Goal: Task Accomplishment & Management: Use online tool/utility

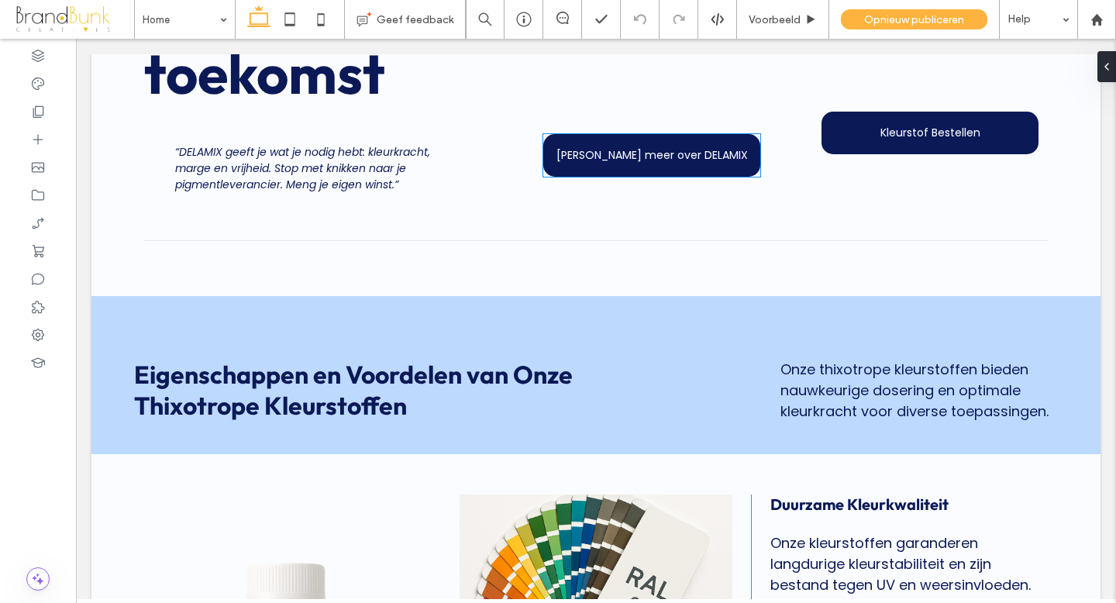
scroll to position [1205, 0]
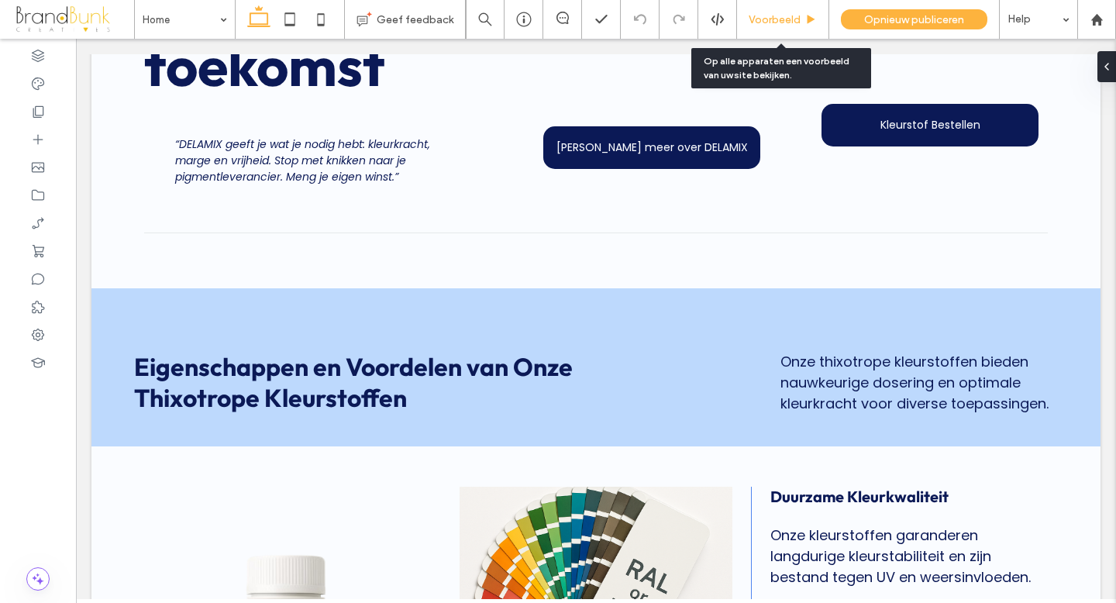
click at [786, 24] on span "Voorbeeld" at bounding box center [774, 19] width 52 height 13
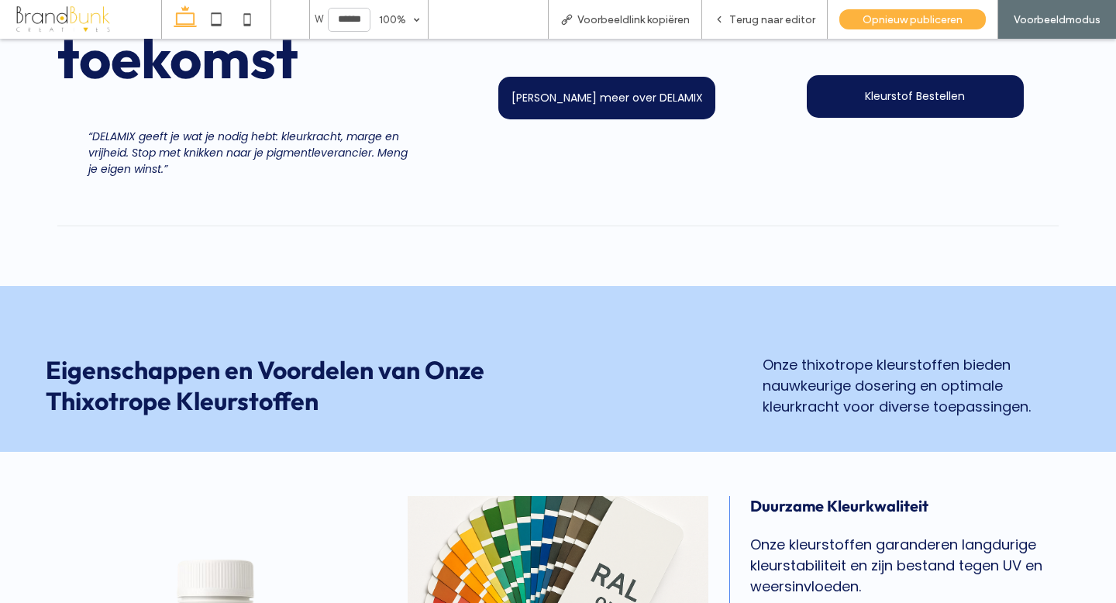
scroll to position [1196, 0]
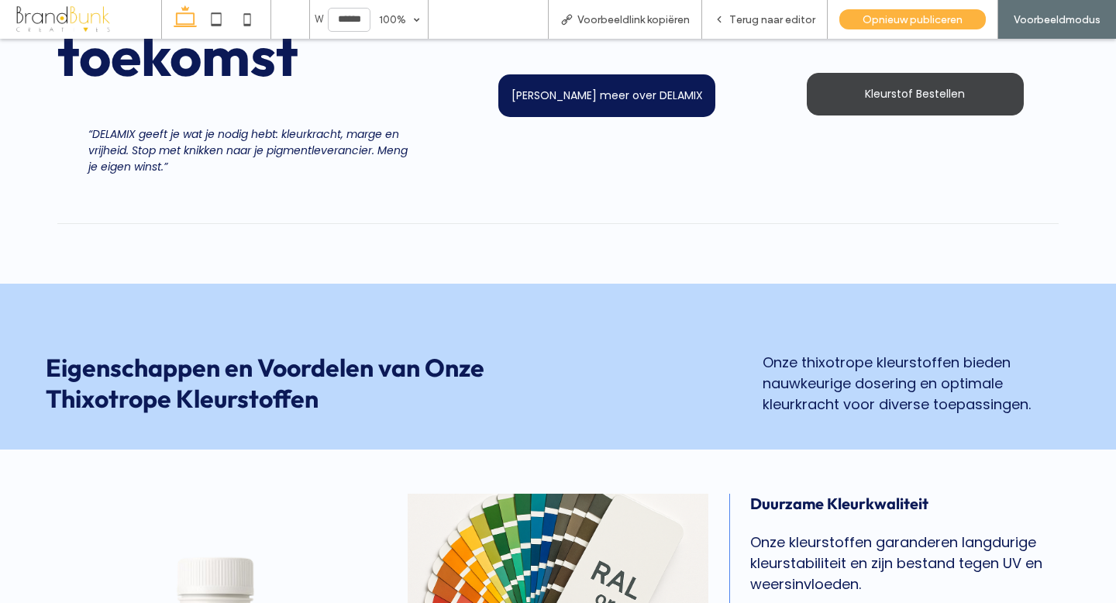
click at [901, 102] on span "Kleurstof Bestellen" at bounding box center [915, 94] width 100 height 16
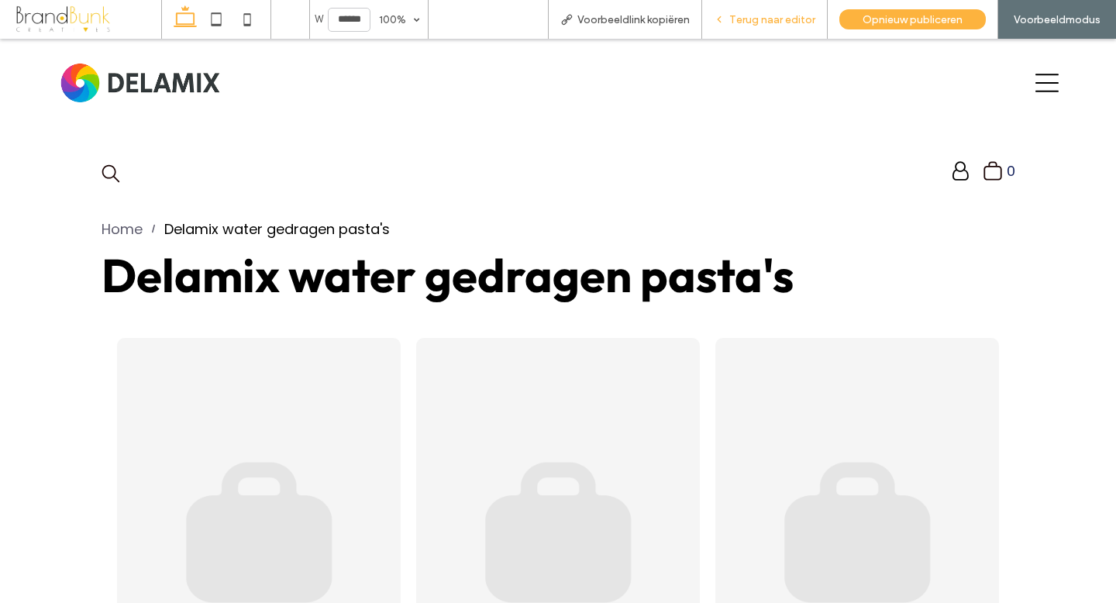
click at [775, 22] on span "Terug naar editor" at bounding box center [772, 19] width 86 height 13
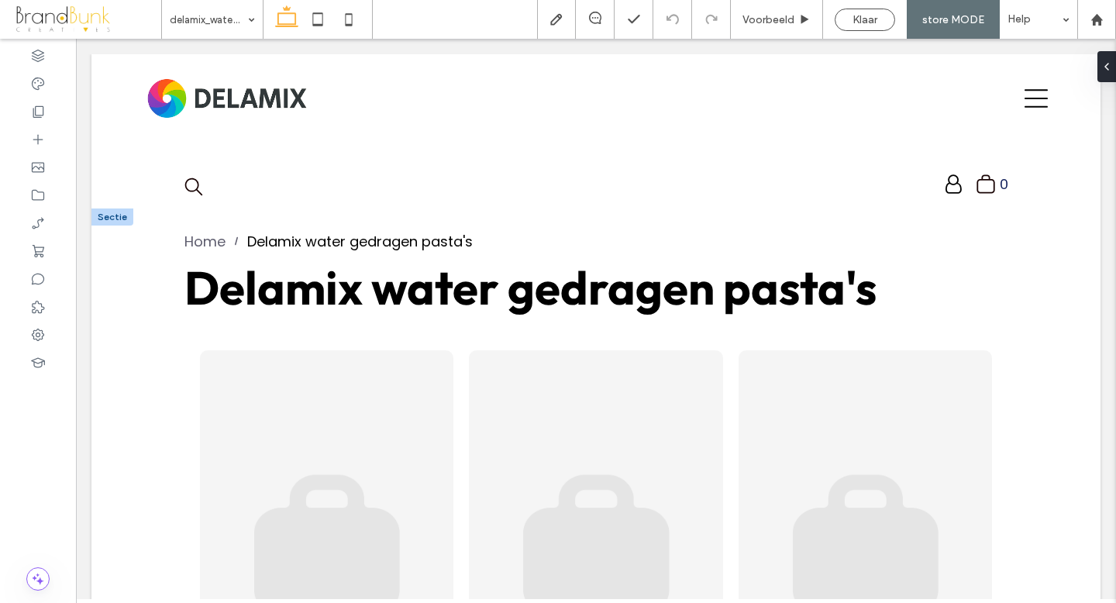
click at [122, 220] on div at bounding box center [112, 216] width 42 height 17
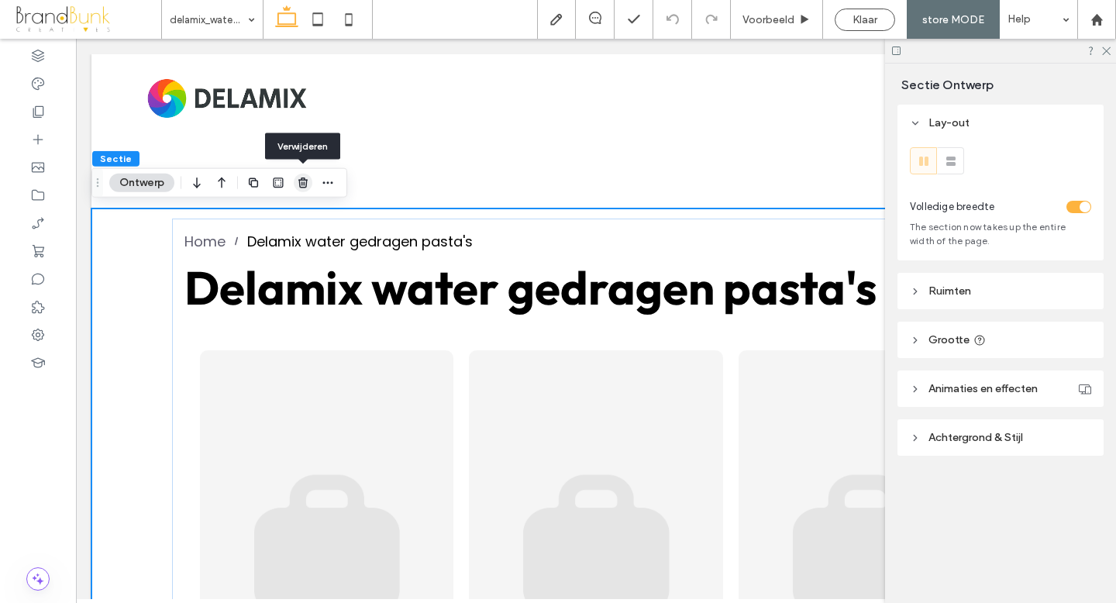
click at [305, 184] on icon "button" at bounding box center [303, 183] width 12 height 12
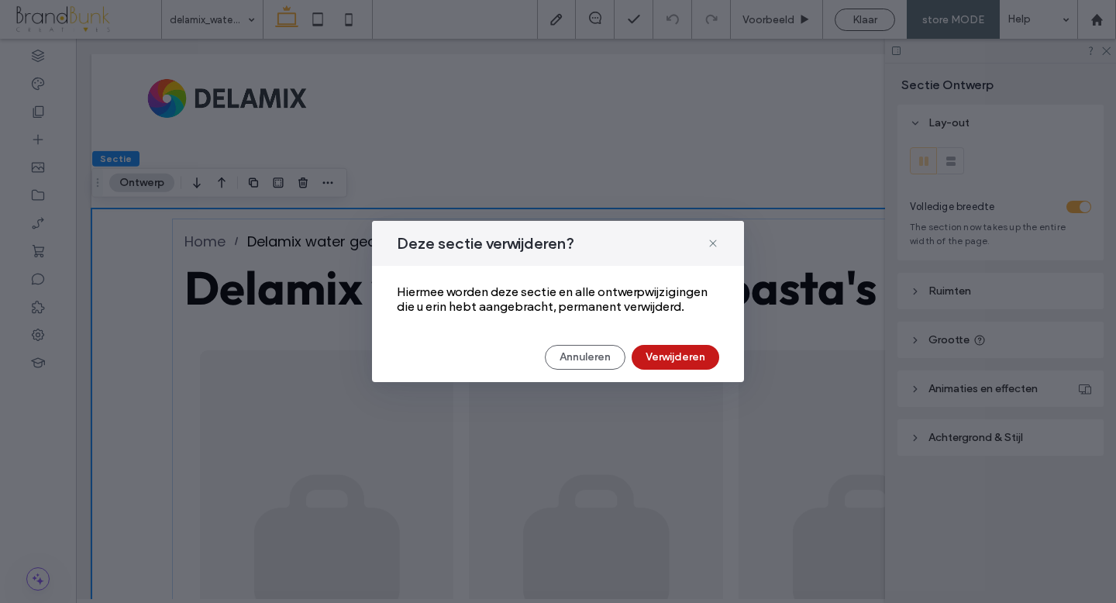
click at [686, 359] on button "Verwijderen" at bounding box center [675, 357] width 88 height 25
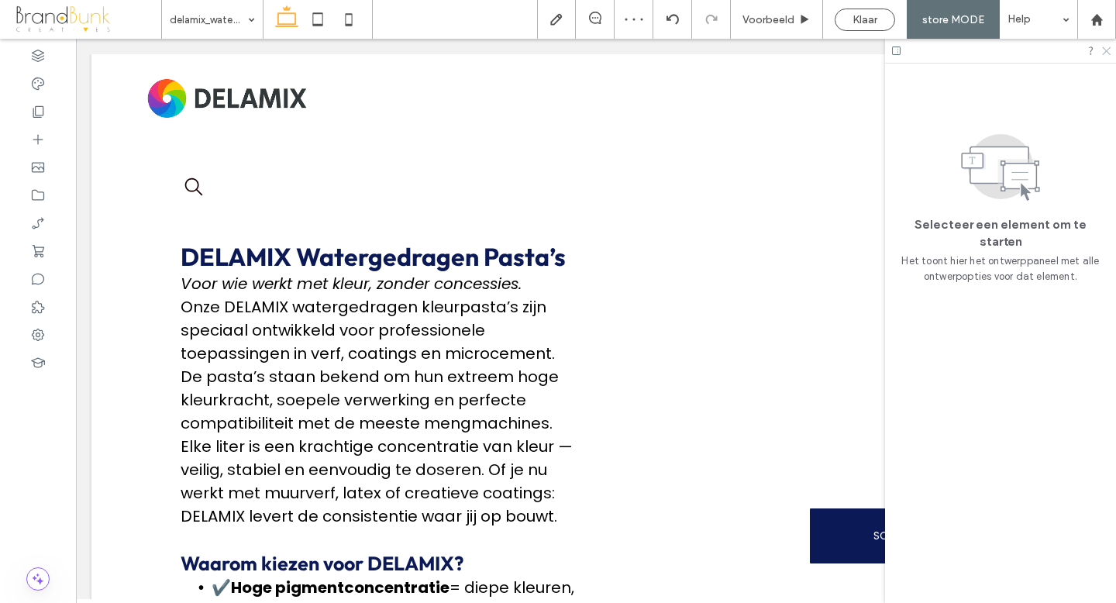
click at [1105, 49] on icon at bounding box center [1105, 50] width 10 height 10
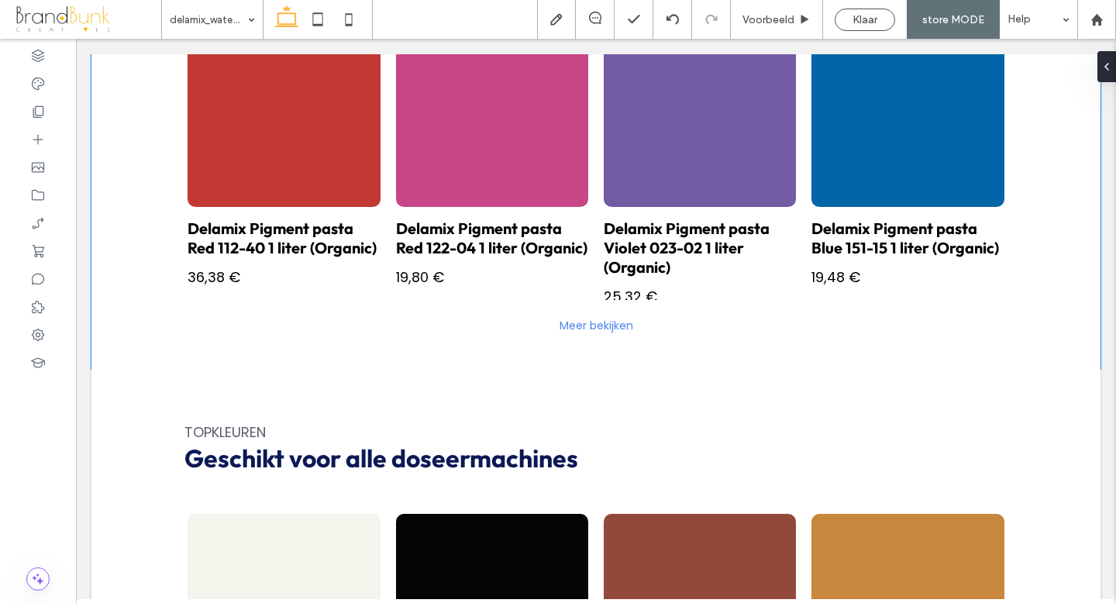
scroll to position [1476, 0]
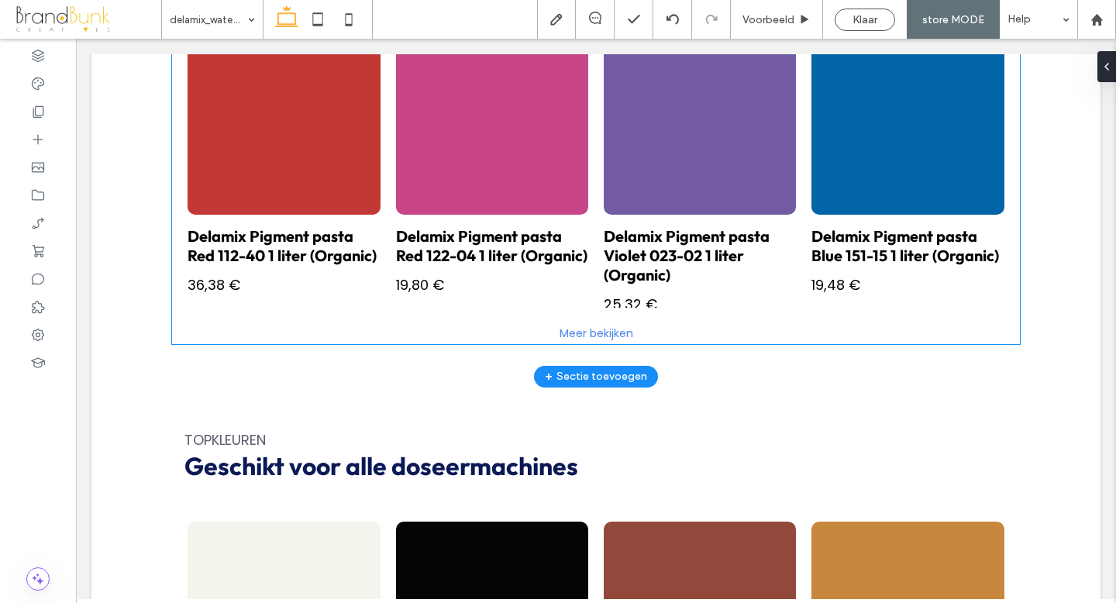
click at [727, 273] on h3 "Delamix Pigment pasta Violet 023-02 1 liter (Organic)" at bounding box center [699, 255] width 192 height 58
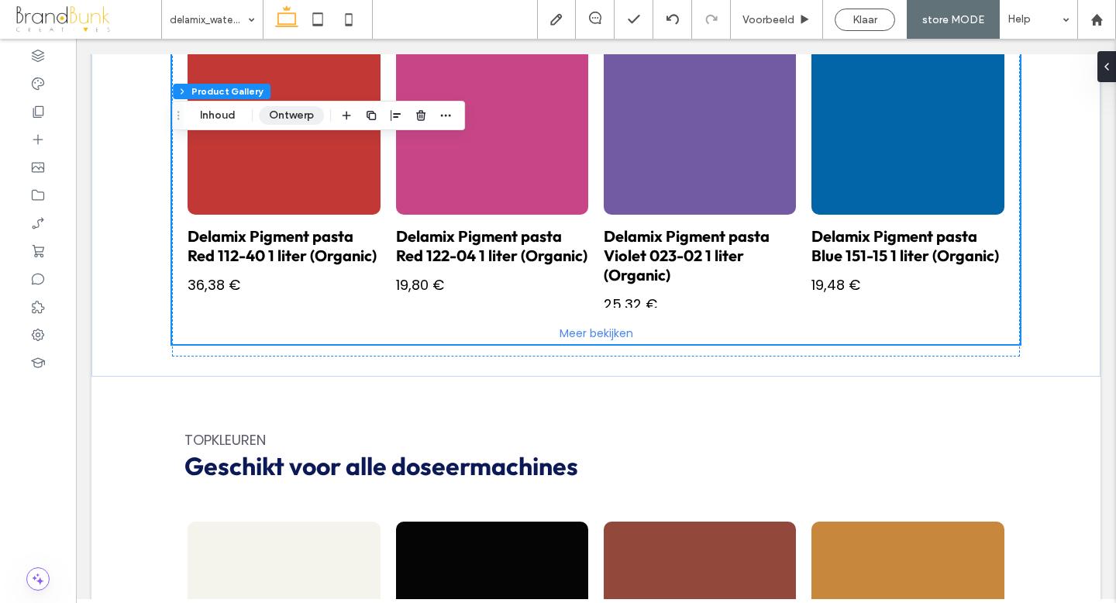
click at [283, 118] on button "Ontwerp" at bounding box center [291, 115] width 65 height 19
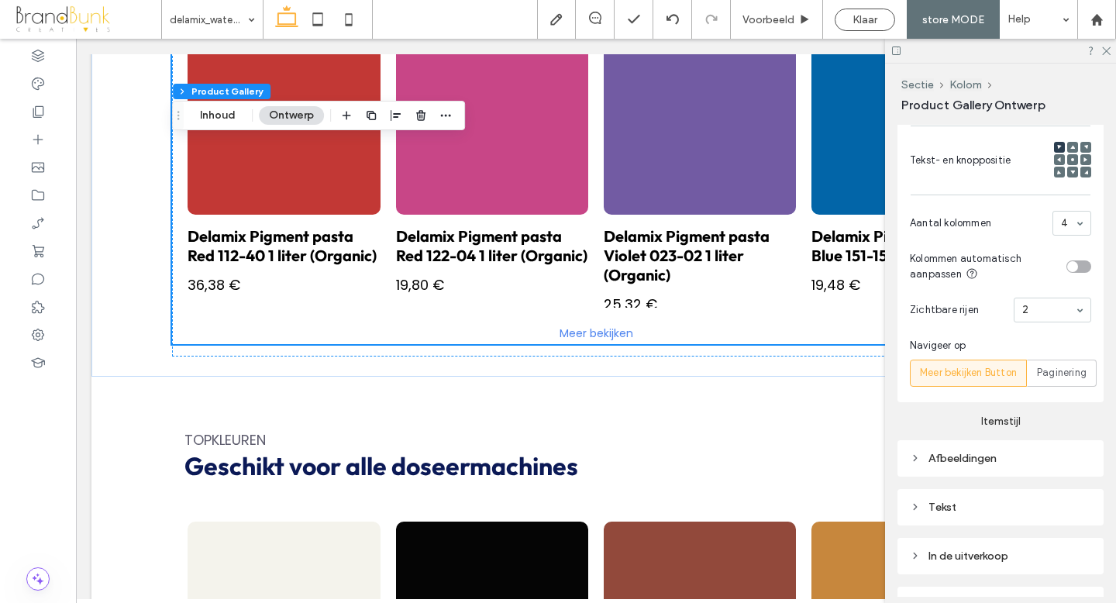
scroll to position [623, 0]
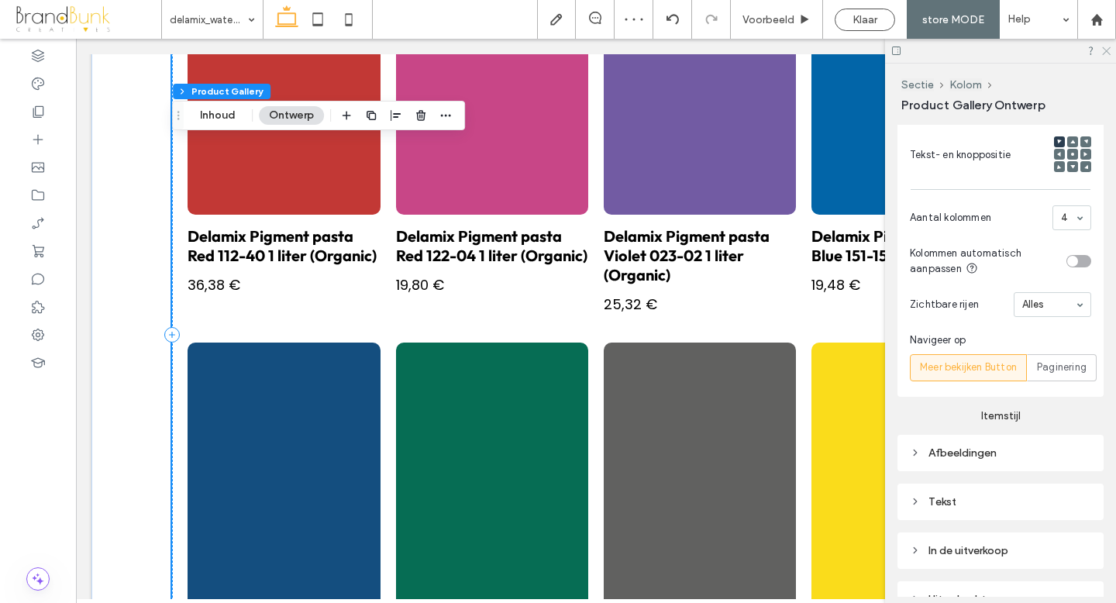
click at [1106, 52] on icon at bounding box center [1105, 50] width 10 height 10
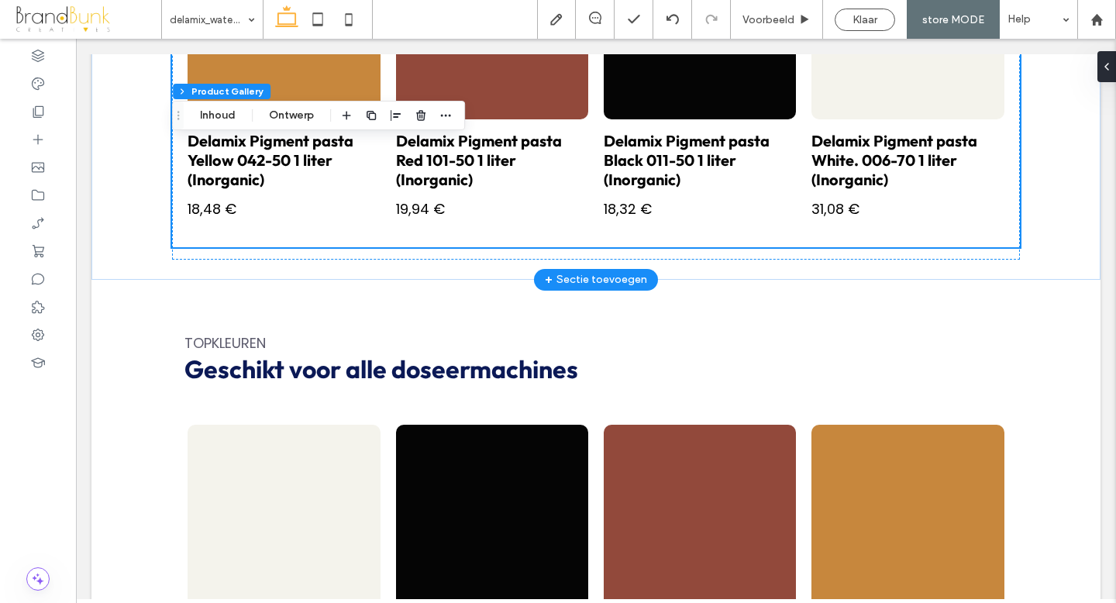
scroll to position [2513, 0]
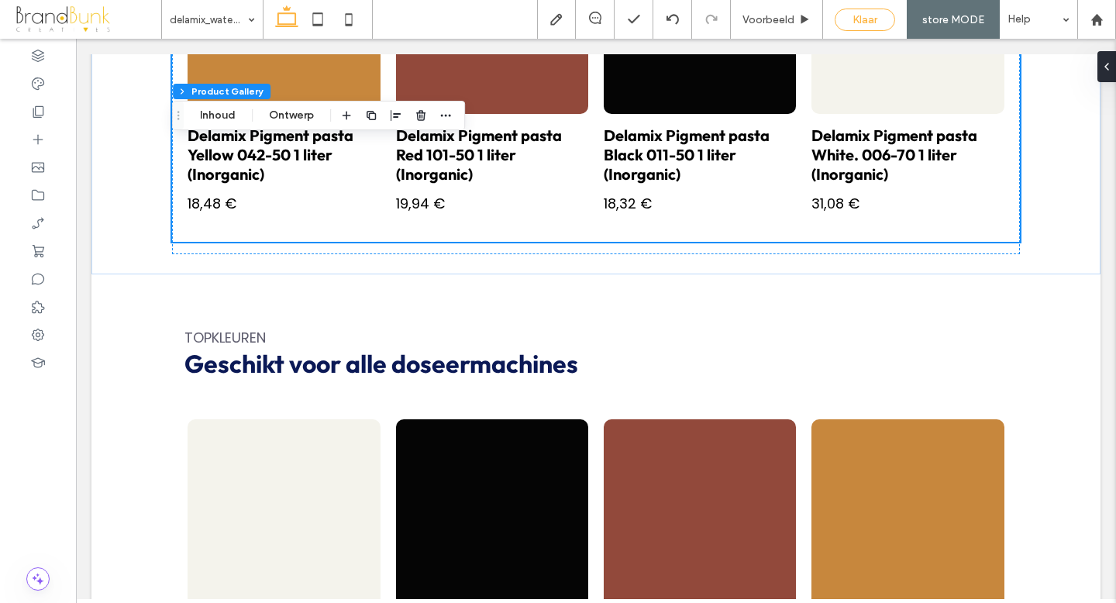
click at [868, 25] on span "Klaar" at bounding box center [864, 19] width 25 height 13
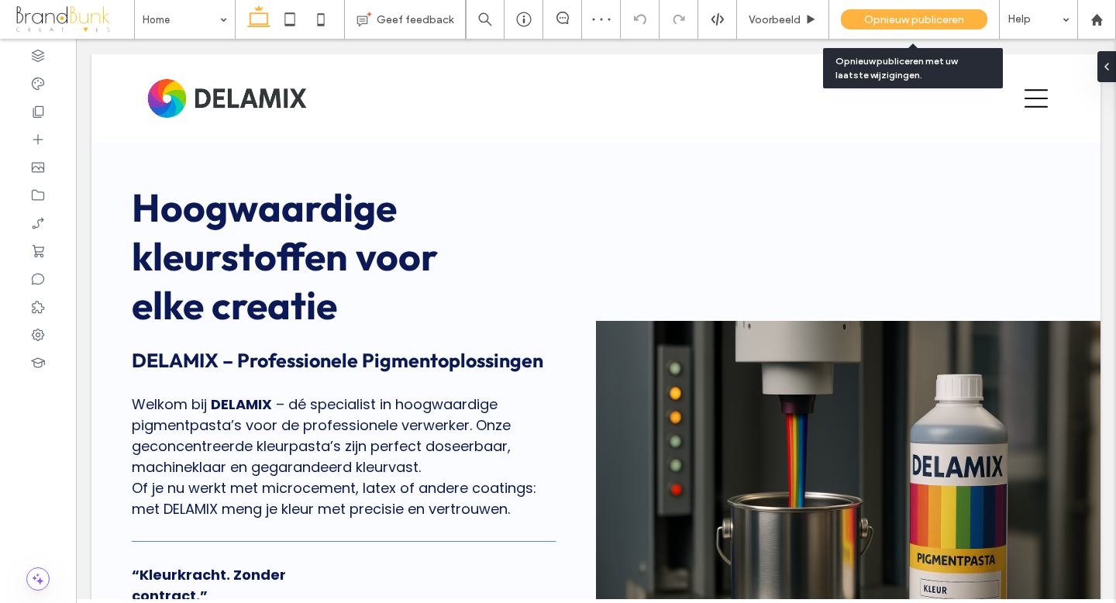
click at [888, 14] on span "Opnieuw publiceren" at bounding box center [914, 19] width 100 height 13
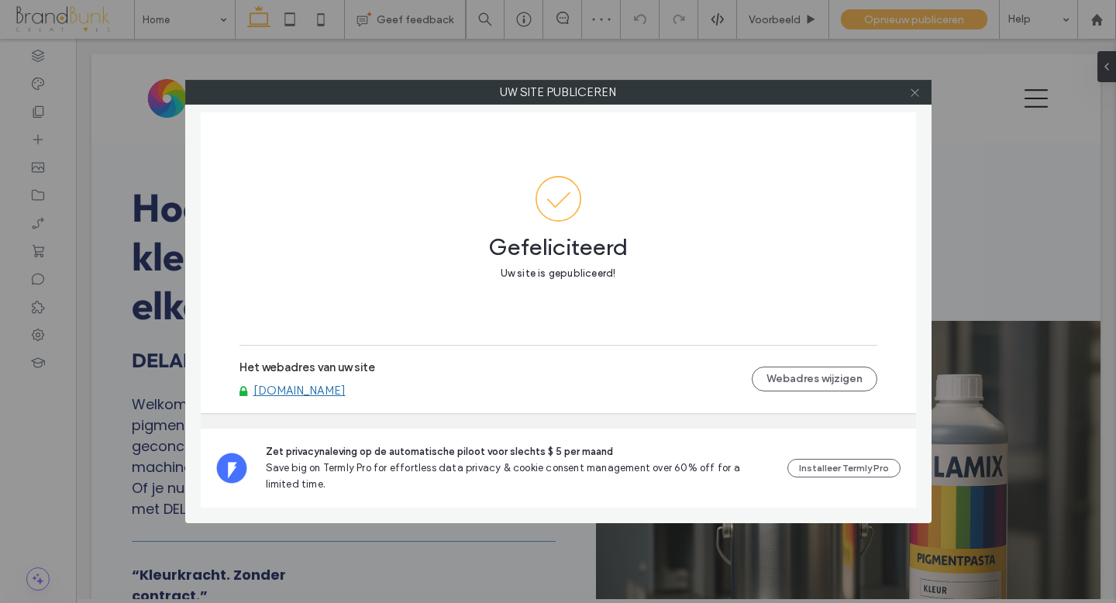
click at [914, 94] on icon at bounding box center [915, 93] width 12 height 12
